Goal: Information Seeking & Learning: Learn about a topic

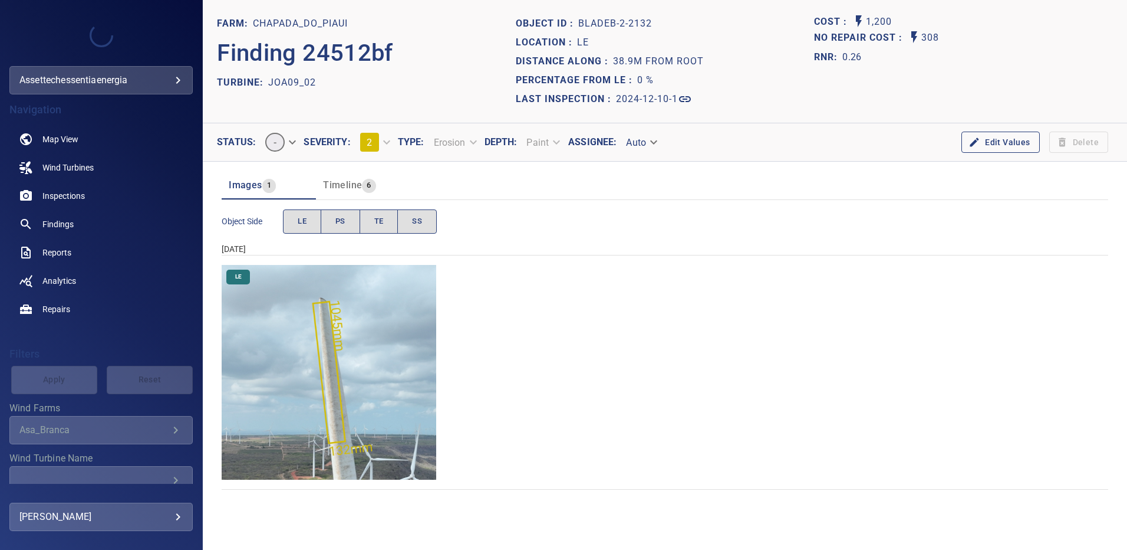
click at [364, 351] on img "Chapada_do_Piaui/JOA09_02/2024-12-10-1/2024-12-10-2/image74wp74.jpg" at bounding box center [329, 372] width 215 height 215
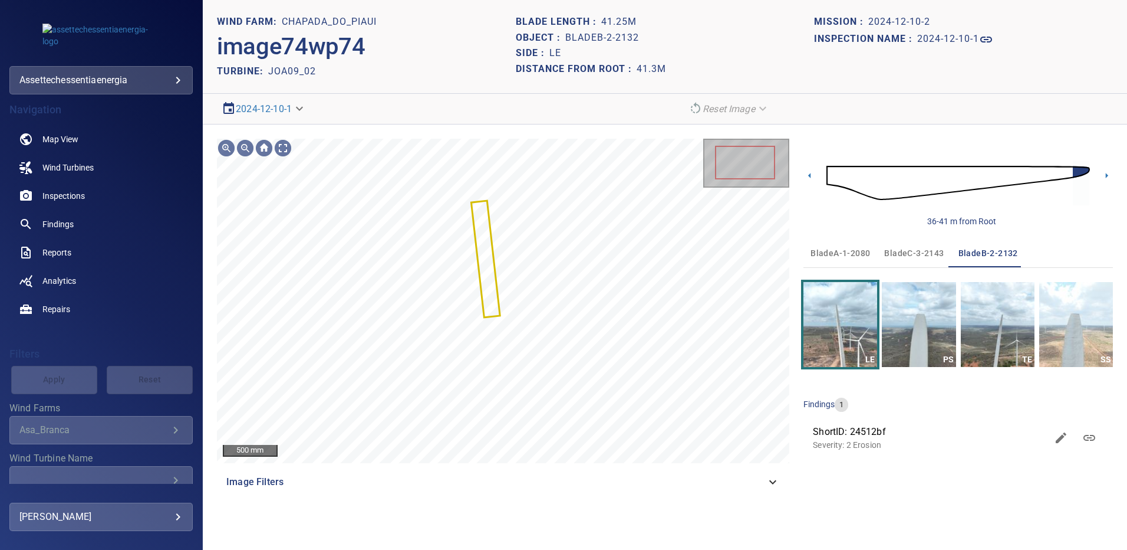
click at [839, 252] on span "bladeA-1-2080" at bounding box center [841, 253] width 60 height 15
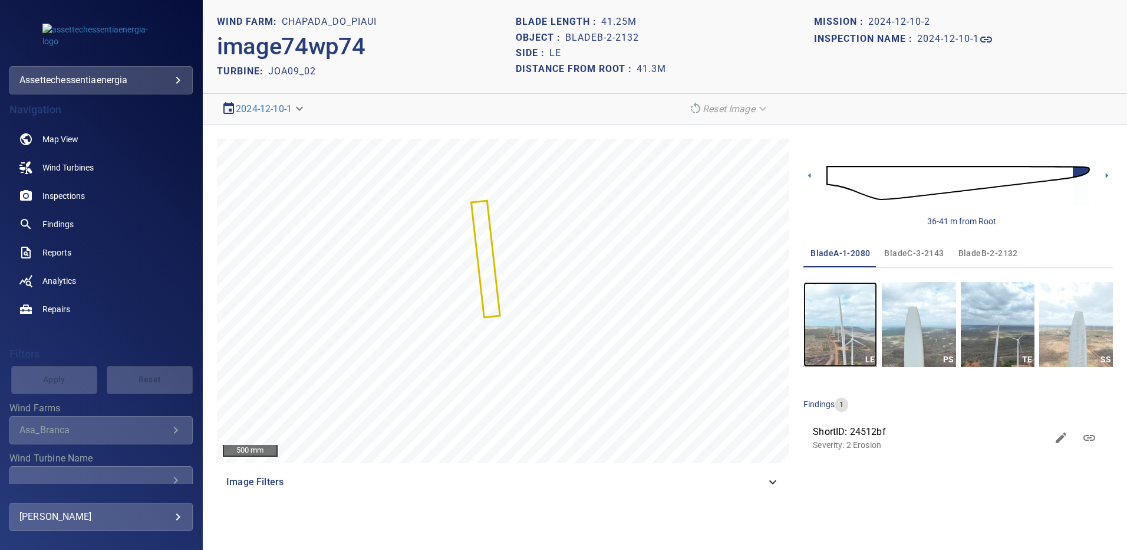
click at [853, 327] on img "button" at bounding box center [841, 324] width 74 height 85
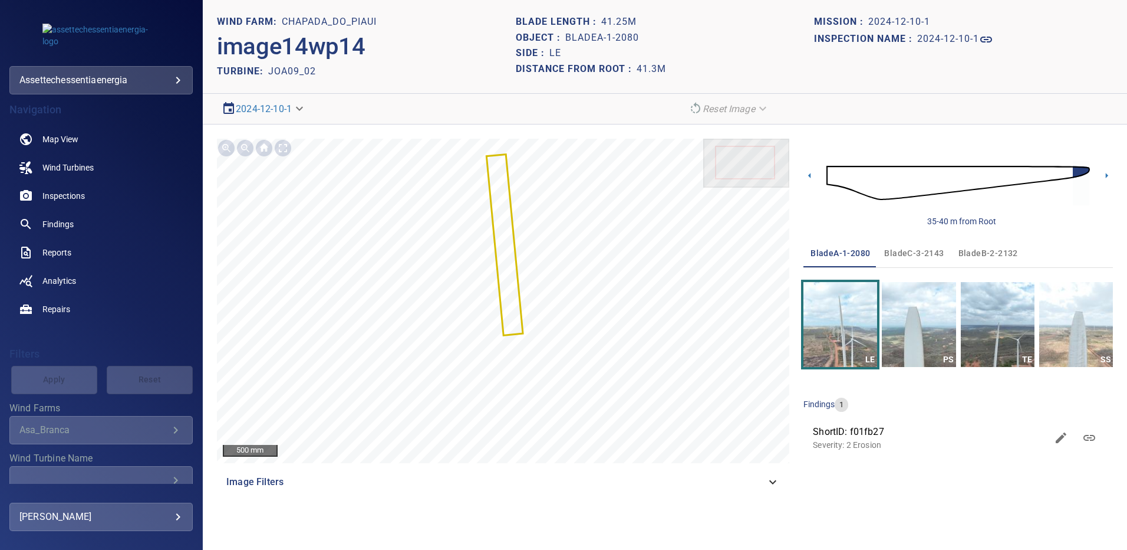
click at [837, 178] on img at bounding box center [959, 183] width 264 height 64
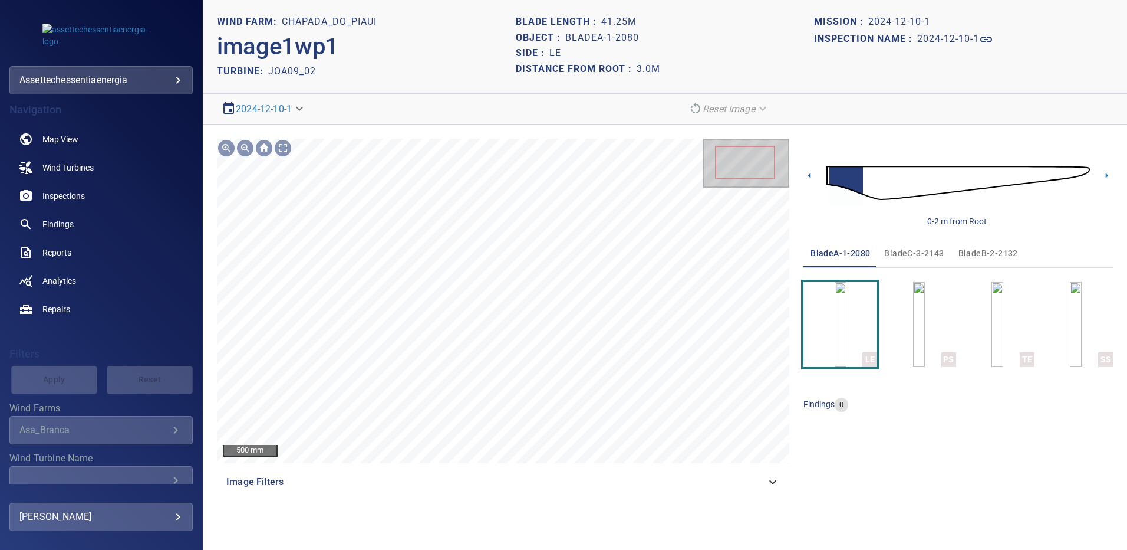
click at [809, 176] on icon at bounding box center [810, 175] width 12 height 12
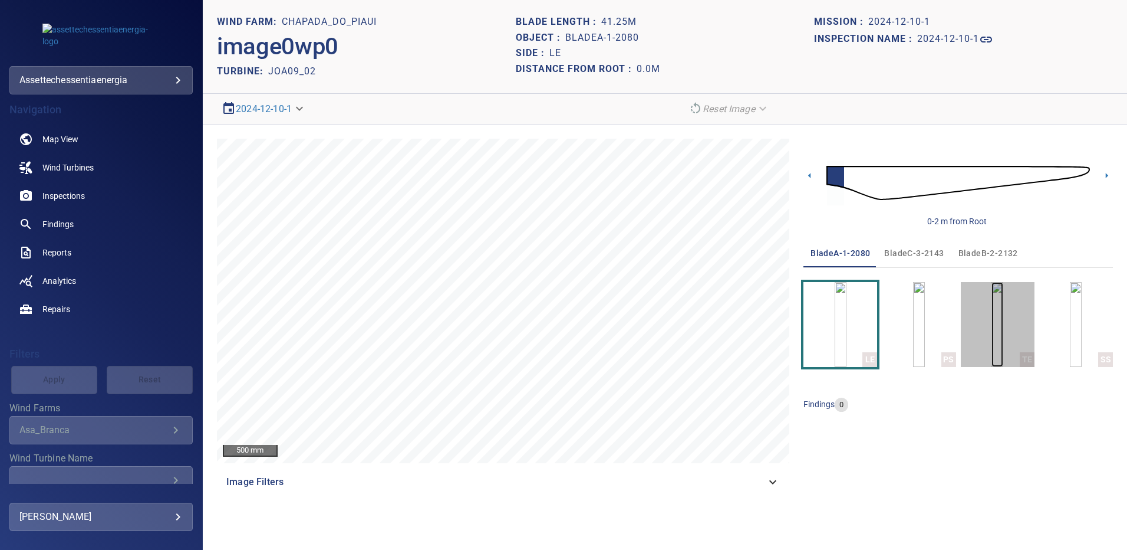
click at [1003, 333] on img "button" at bounding box center [998, 324] width 12 height 85
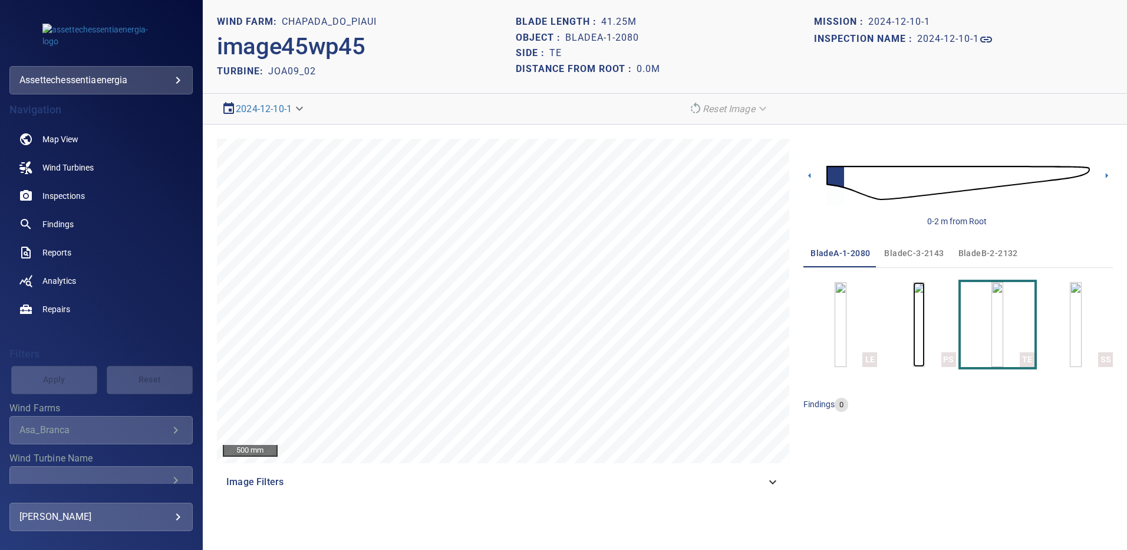
click at [925, 331] on img "button" at bounding box center [919, 324] width 12 height 85
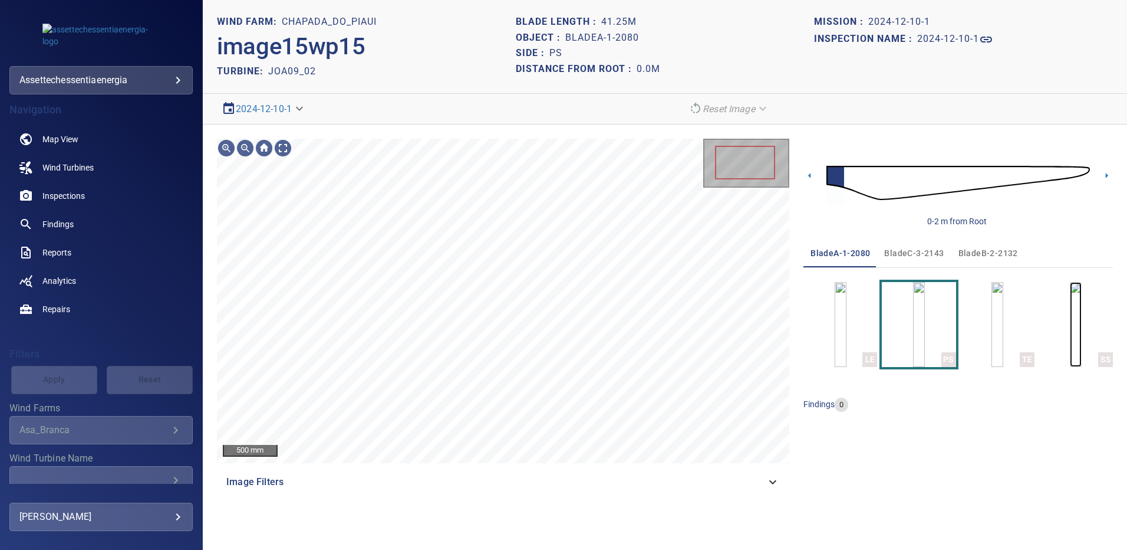
click at [1075, 334] on img "button" at bounding box center [1076, 324] width 12 height 85
